Goal: Task Accomplishment & Management: Use online tool/utility

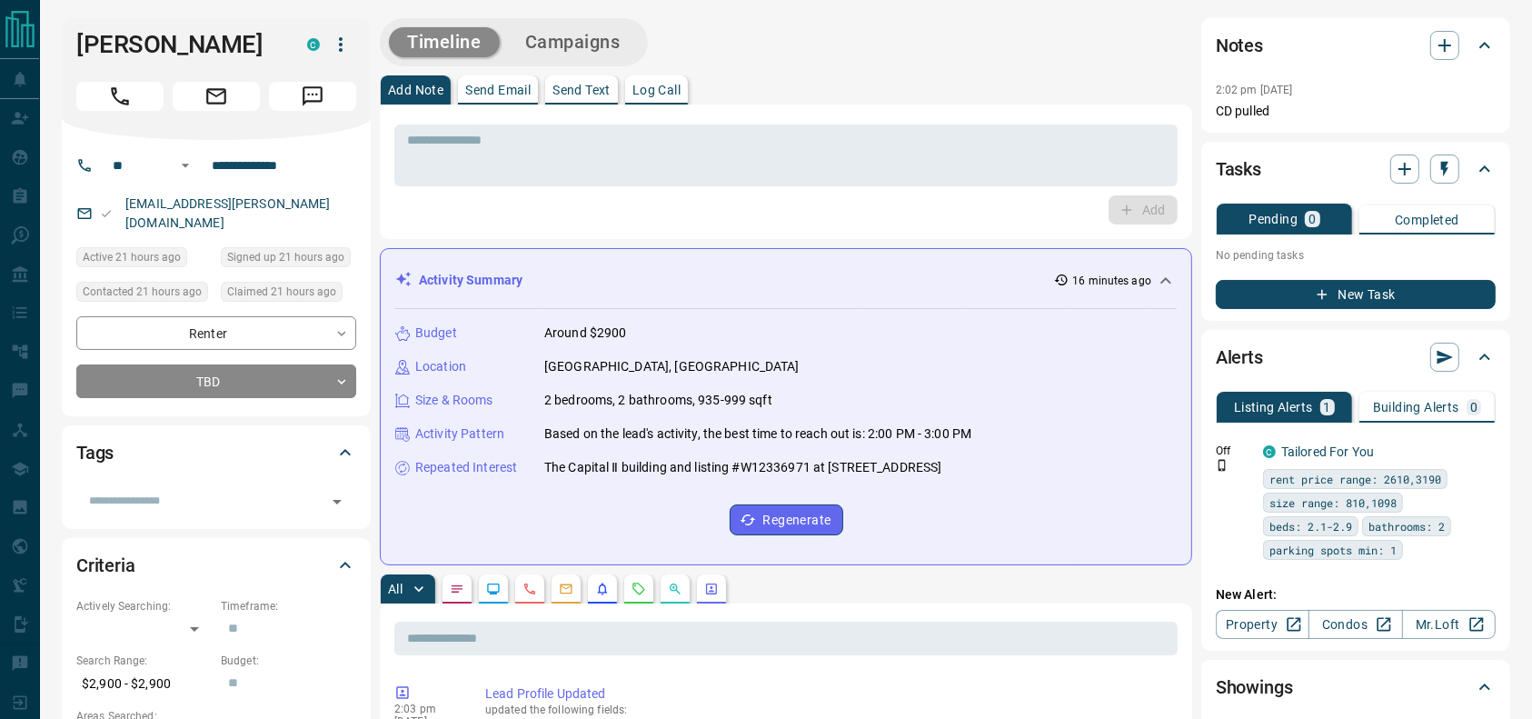
click at [114, 77] on div at bounding box center [216, 92] width 280 height 36
click at [106, 89] on button "Call" at bounding box center [119, 96] width 87 height 29
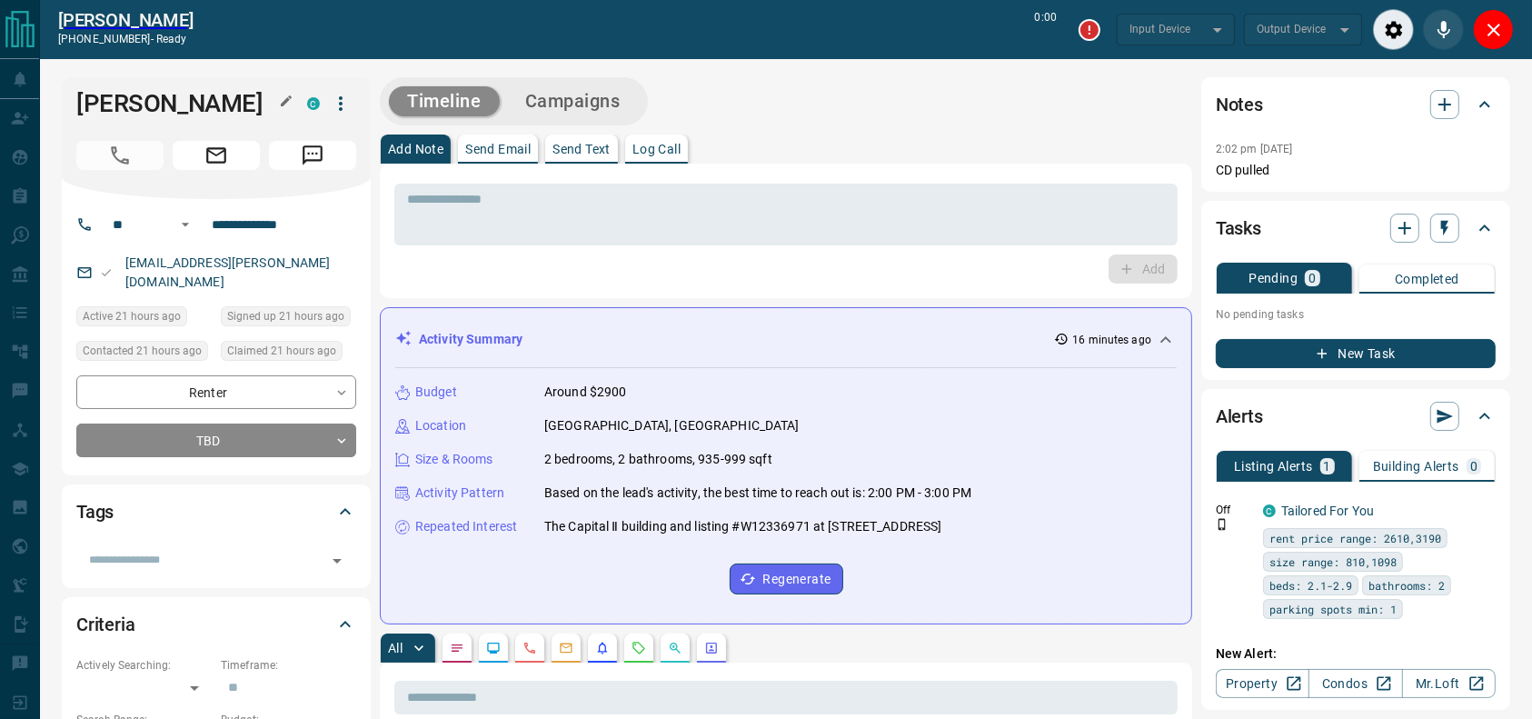
type input "*******"
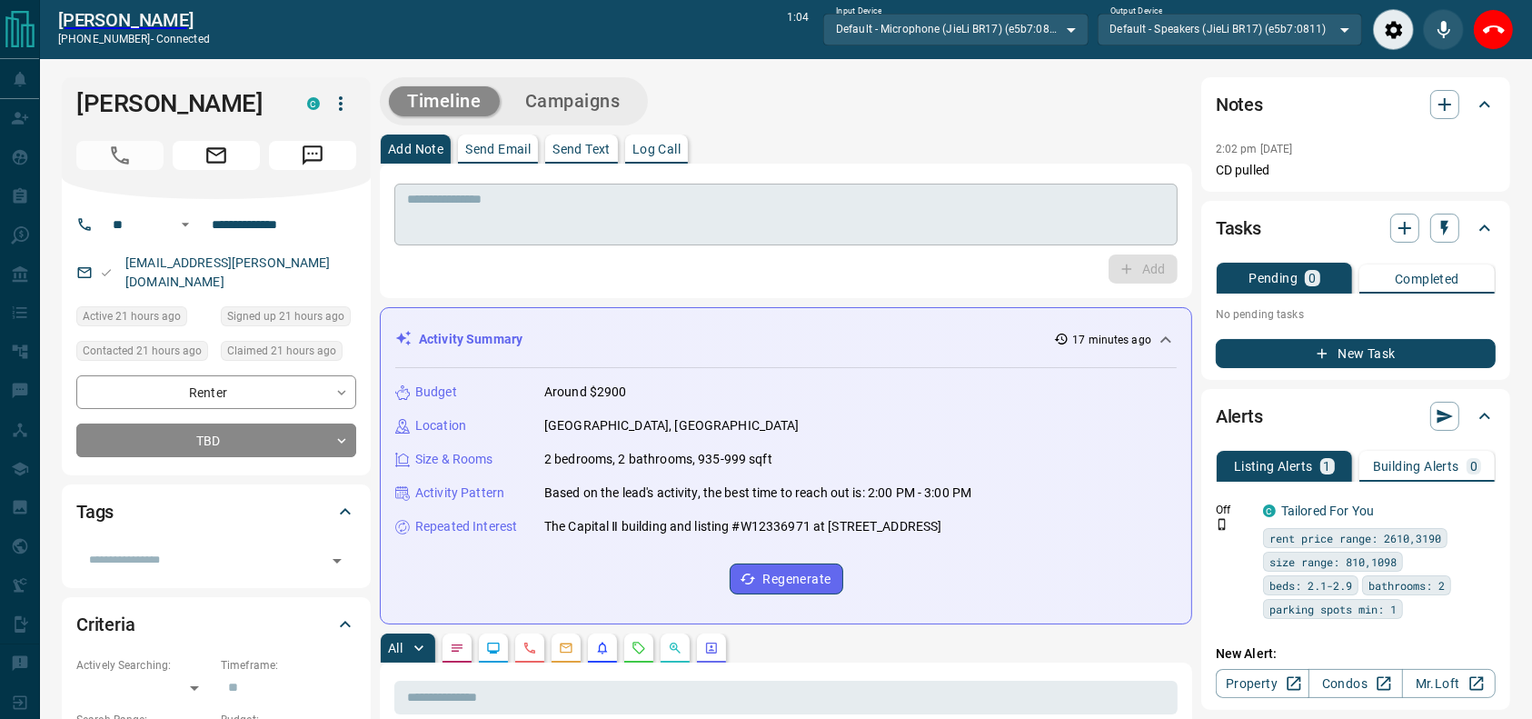
click at [661, 212] on textarea at bounding box center [786, 215] width 758 height 46
click at [749, 160] on div "Add Note Send Email Send Text Log Call" at bounding box center [786, 148] width 812 height 29
click at [871, 163] on div "Add Note Send Email Send Text Log Call" at bounding box center [786, 148] width 812 height 29
click at [898, 155] on div "Add Note Send Email Send Text Log Call" at bounding box center [786, 148] width 812 height 29
click at [898, 154] on div "Add Note Send Email Send Text Log Call" at bounding box center [786, 148] width 812 height 29
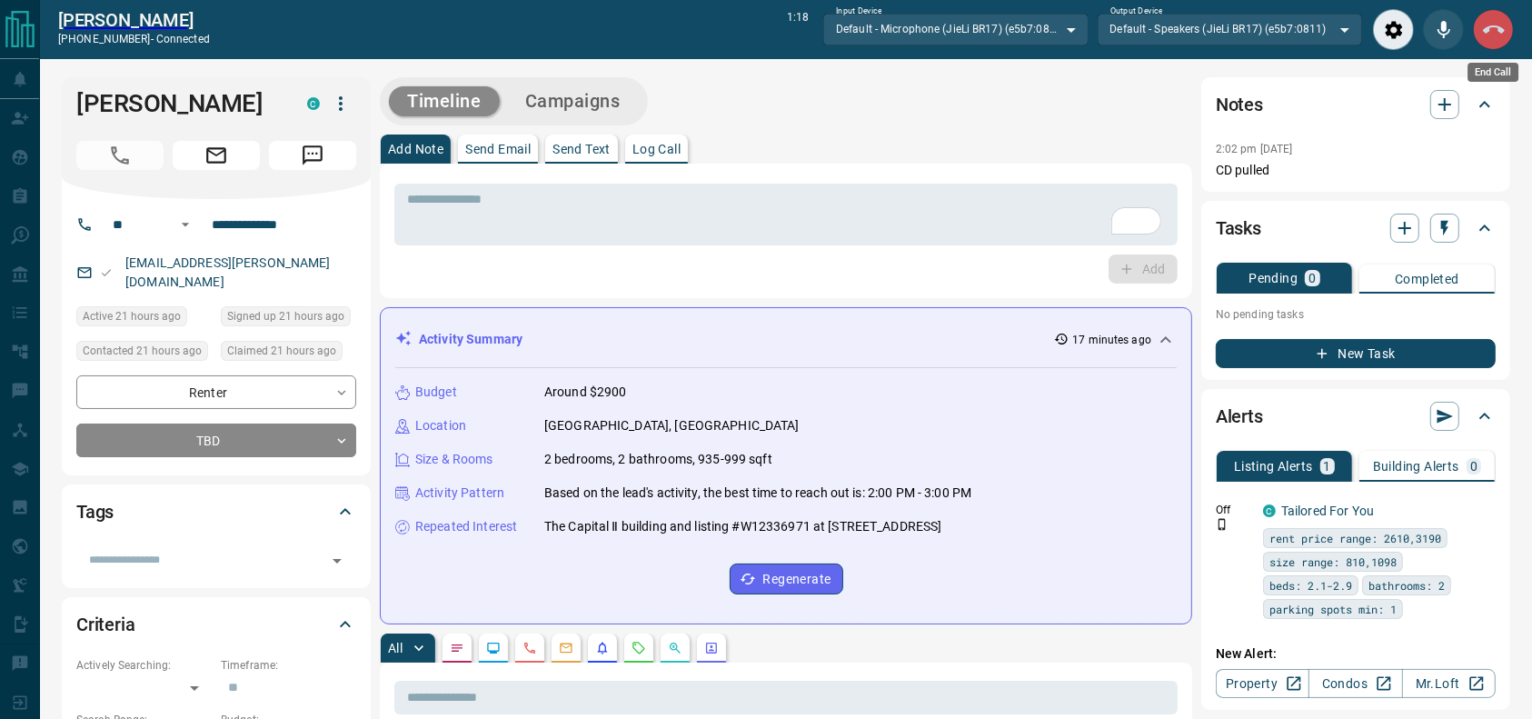
click at [1479, 32] on button "End Call" at bounding box center [1492, 29] width 41 height 41
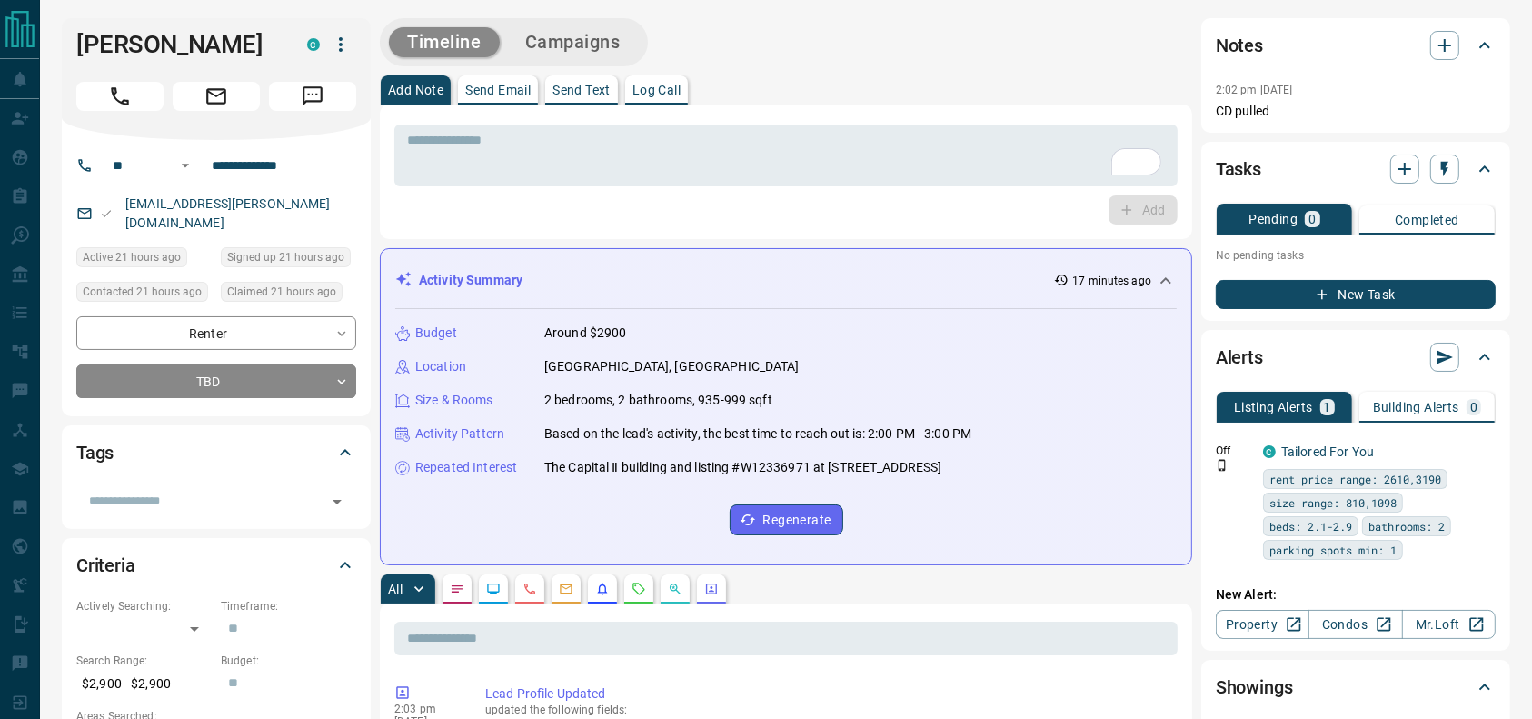
click at [987, 107] on div "* ​ Add" at bounding box center [786, 171] width 812 height 134
click at [971, 166] on textarea "To enrich screen reader interactions, please activate Accessibility in Grammarl…" at bounding box center [786, 156] width 758 height 46
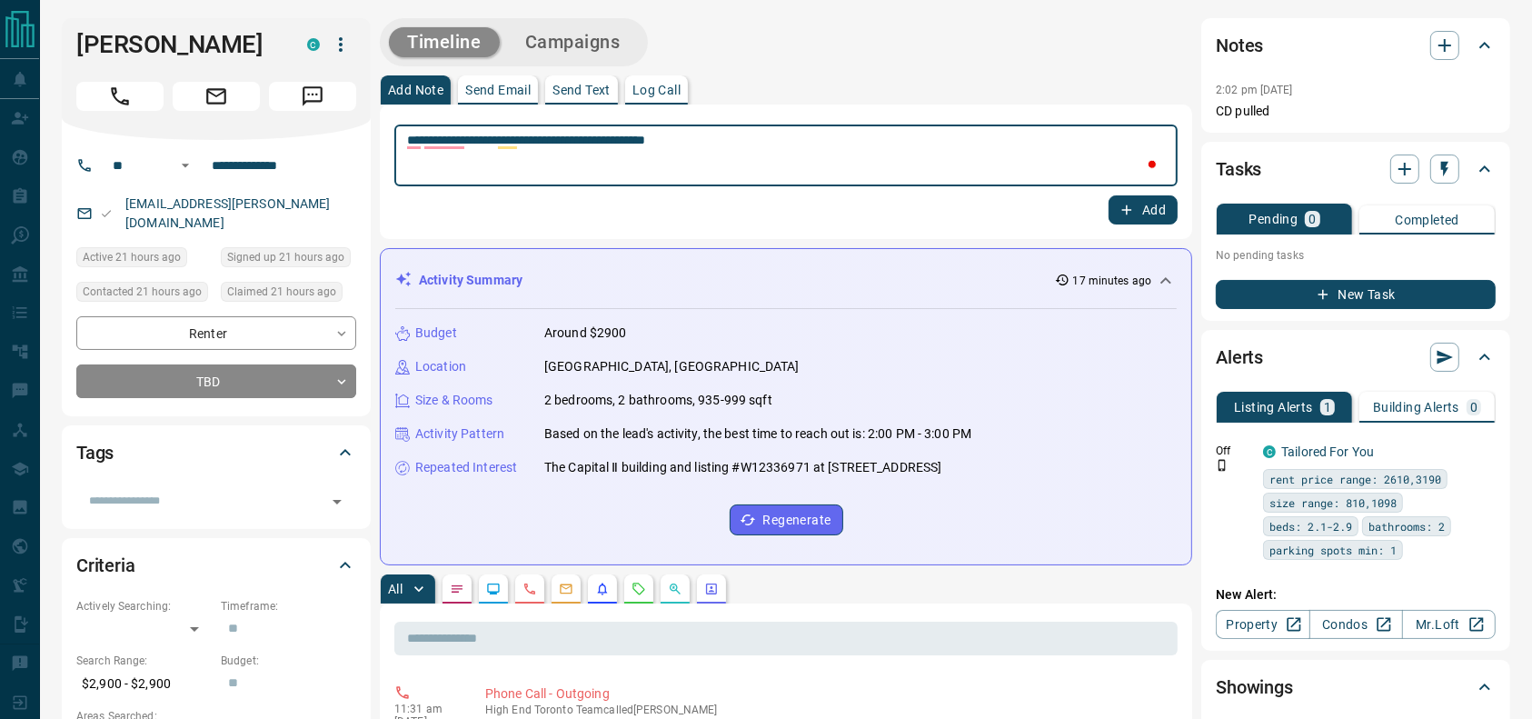
type textarea "**********"
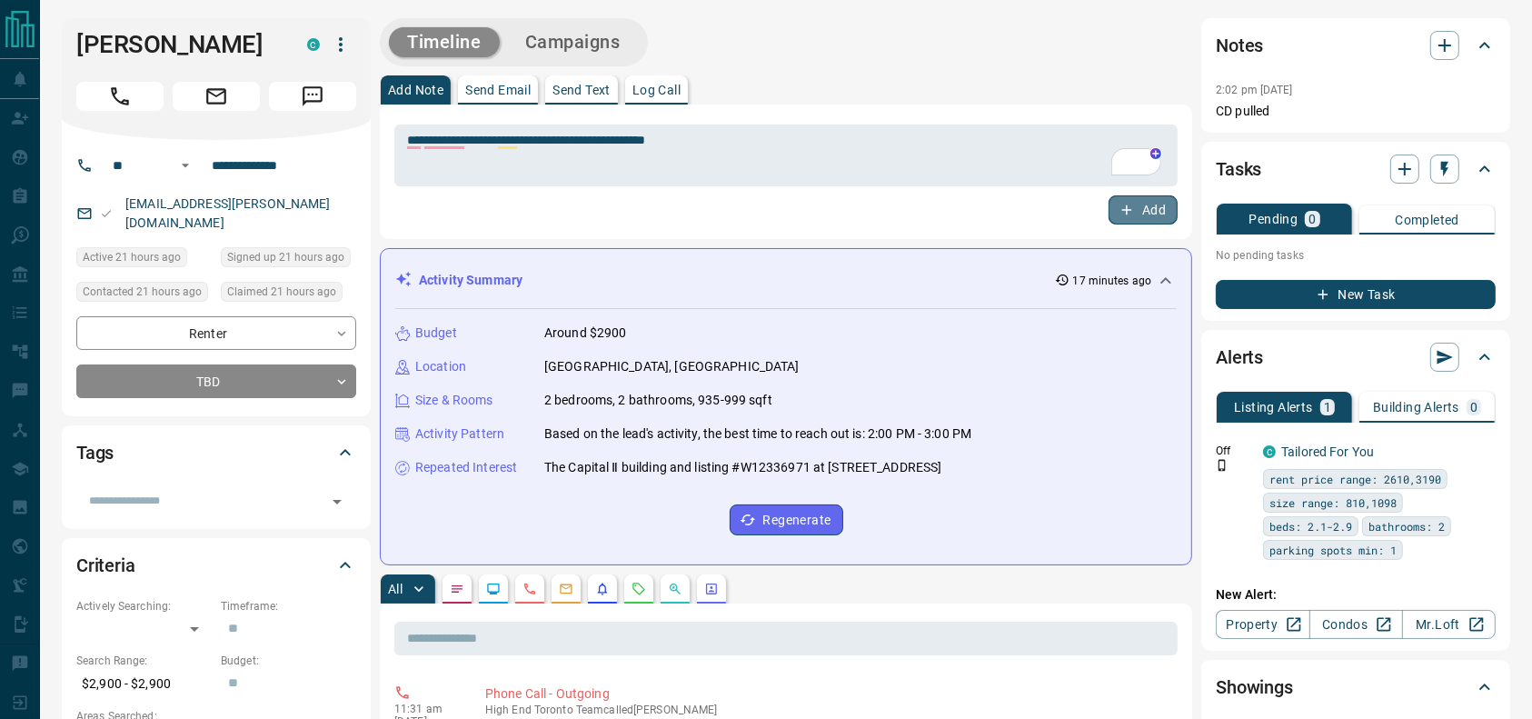
click at [1148, 205] on button "Add" at bounding box center [1142, 209] width 69 height 29
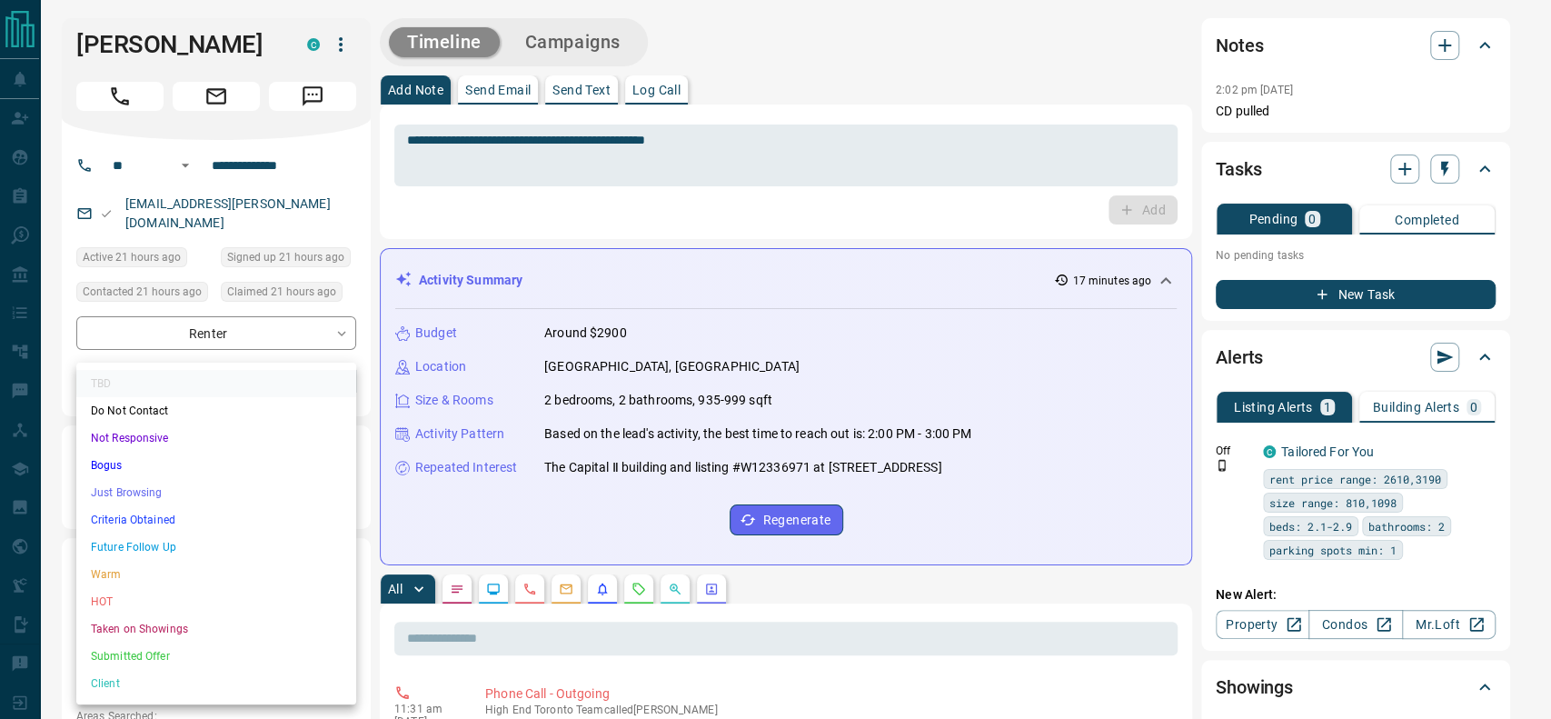
click at [100, 484] on li "Just Browsing" at bounding box center [216, 492] width 280 height 27
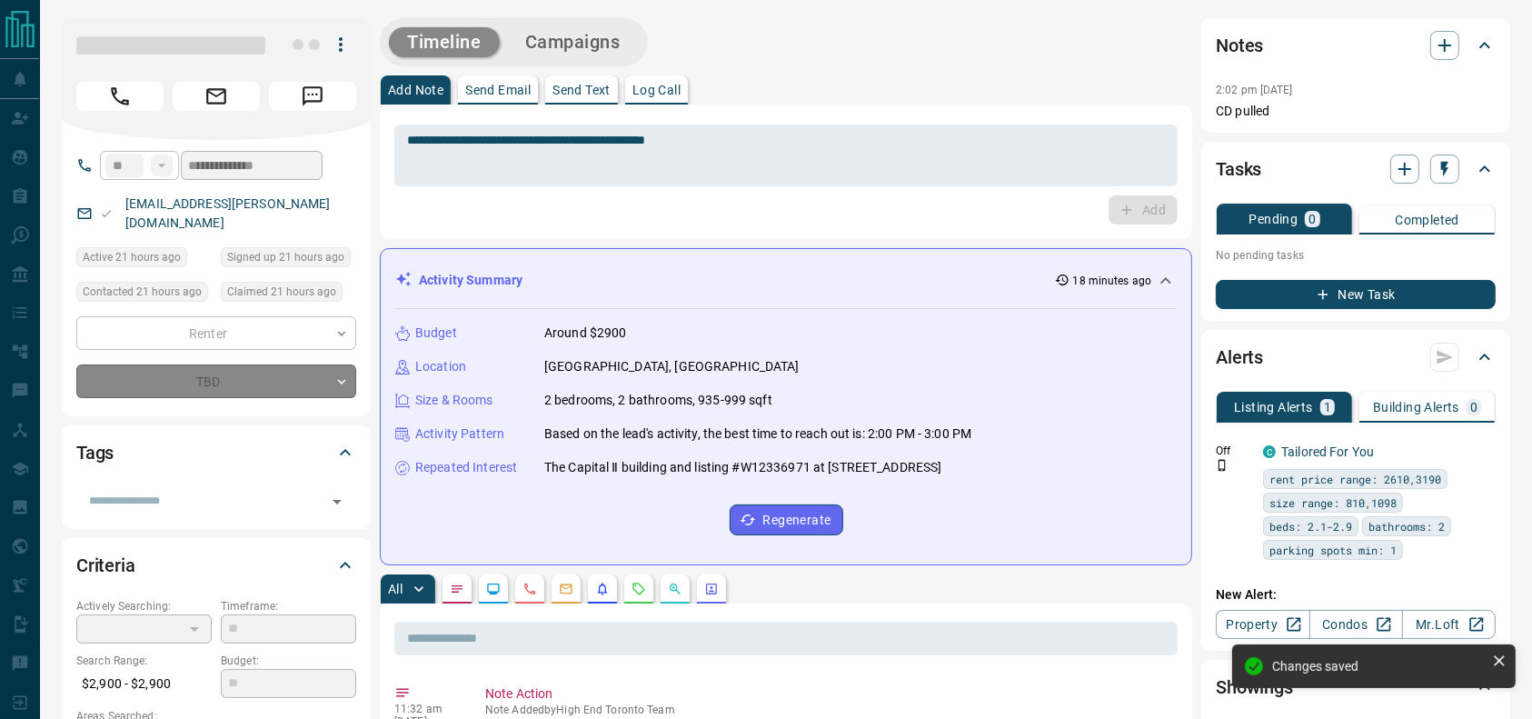
type input "*"
